Goal: Transaction & Acquisition: Purchase product/service

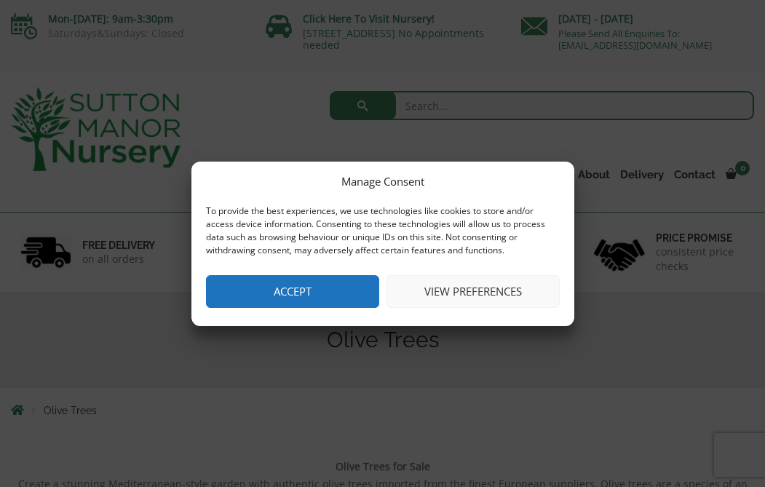
click at [450, 289] on button "View preferences" at bounding box center [472, 291] width 173 height 33
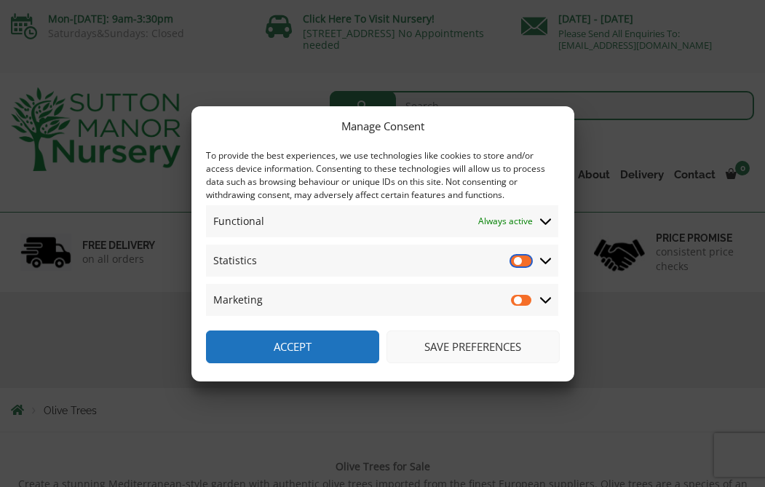
click at [527, 260] on input "Statistics" at bounding box center [522, 260] width 22 height 15
click at [516, 261] on input "Statistics" at bounding box center [522, 260] width 22 height 15
checkbox input "false"
click at [540, 260] on icon at bounding box center [546, 260] width 12 height 13
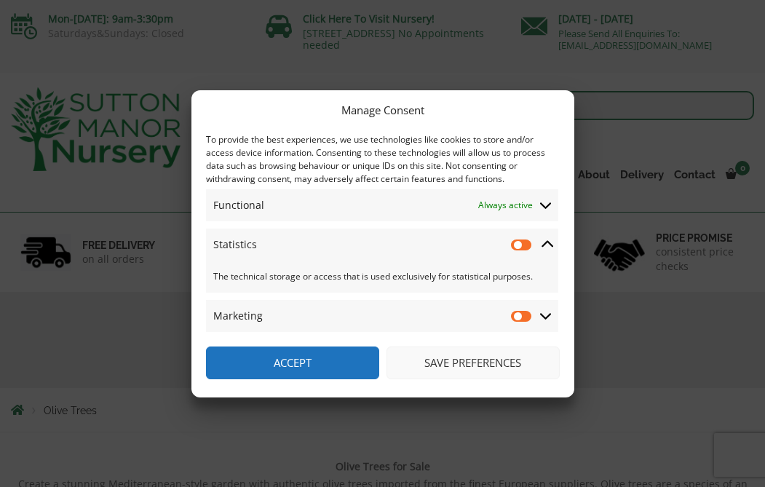
click at [455, 363] on button "Save preferences" at bounding box center [472, 362] width 173 height 33
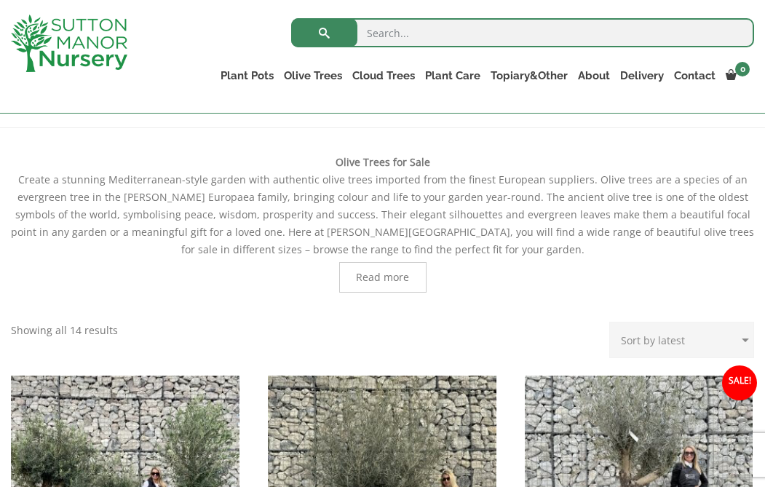
scroll to position [226, 0]
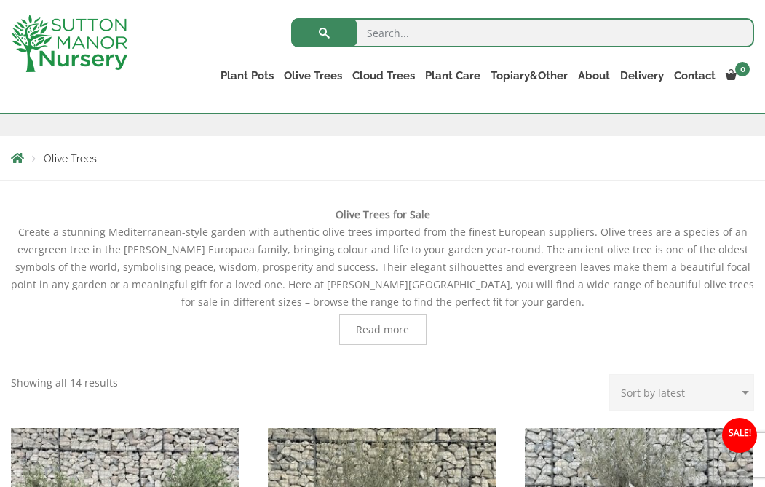
click at [641, 406] on select "Sort by popularity Sort by latest Sort by price: low to high Sort by price: hig…" at bounding box center [681, 392] width 145 height 36
select select "price"
click at [613, 385] on select "Sort by popularity Sort by latest Sort by price: low to high Sort by price: hig…" at bounding box center [681, 392] width 145 height 36
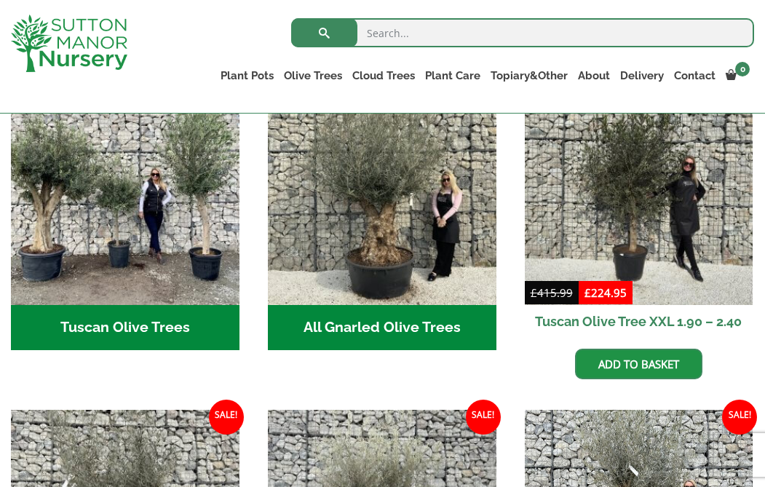
scroll to position [578, 0]
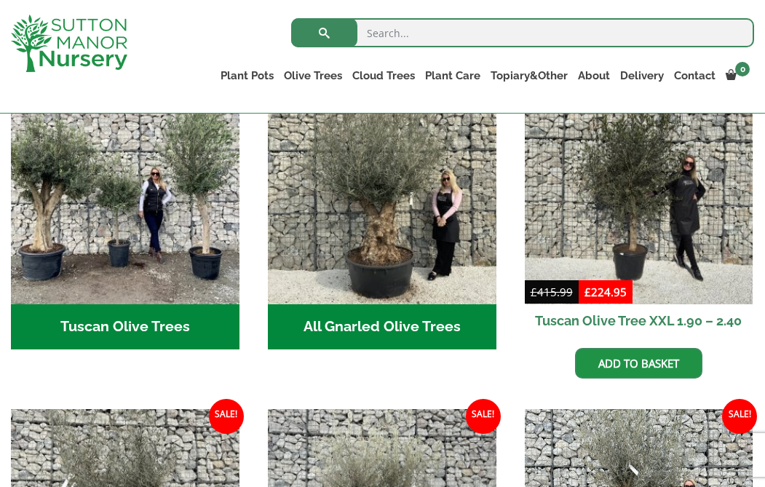
click at [151, 318] on h2 "Tuscan Olive Trees (5)" at bounding box center [125, 326] width 228 height 45
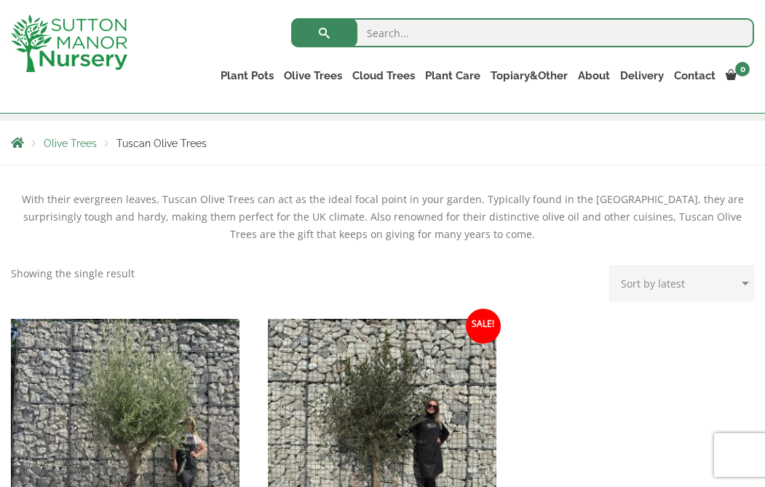
scroll to position [244, 0]
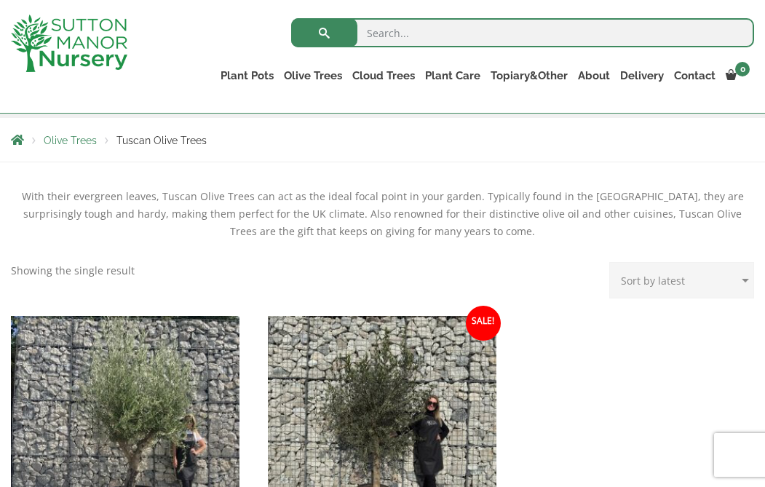
click at [638, 298] on select "Sort by popularity Sort by latest Sort by price: low to high Sort by price: hig…" at bounding box center [681, 280] width 145 height 36
select select "price"
click at [613, 273] on select "Sort by popularity Sort by latest Sort by price: low to high Sort by price: hig…" at bounding box center [681, 280] width 145 height 36
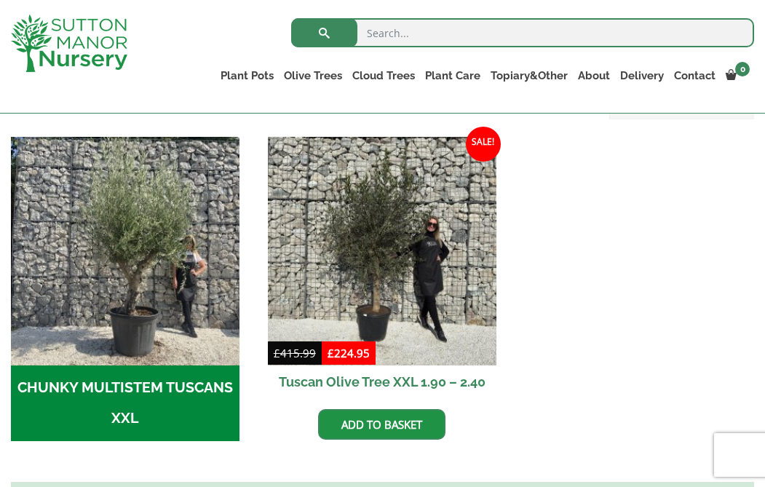
scroll to position [425, 0]
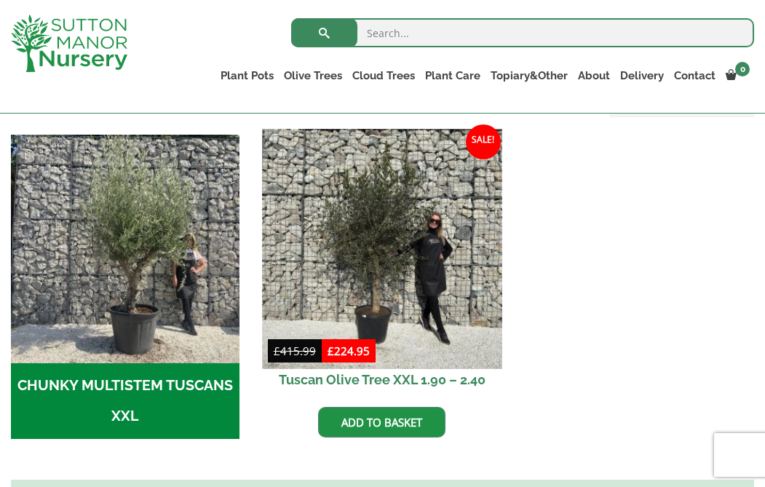
click at [453, 341] on img at bounding box center [382, 249] width 240 height 240
